Goal: Check status

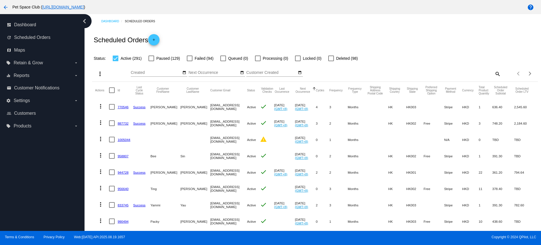
scroll to position [35, 0]
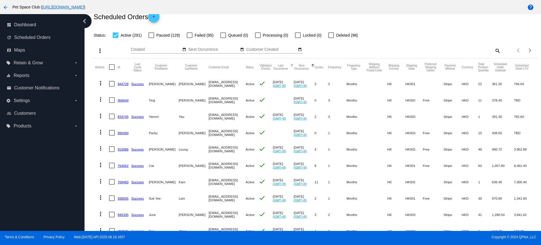
scroll to position [35, 0]
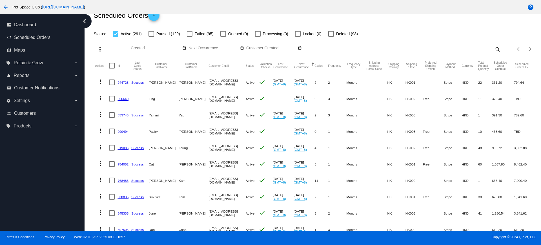
scroll to position [35, 0]
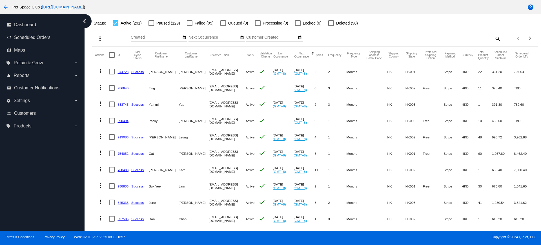
click at [421, 37] on div "search" at bounding box center [445, 38] width 111 height 9
